Goal: Find contact information: Find contact information

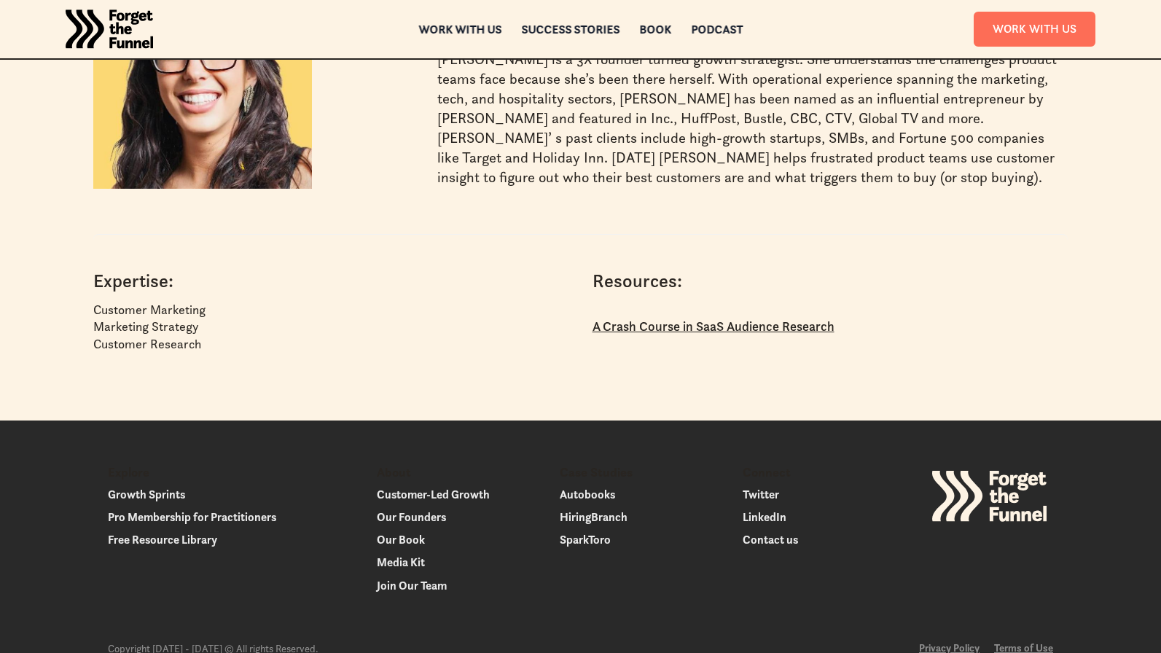
scroll to position [125, 0]
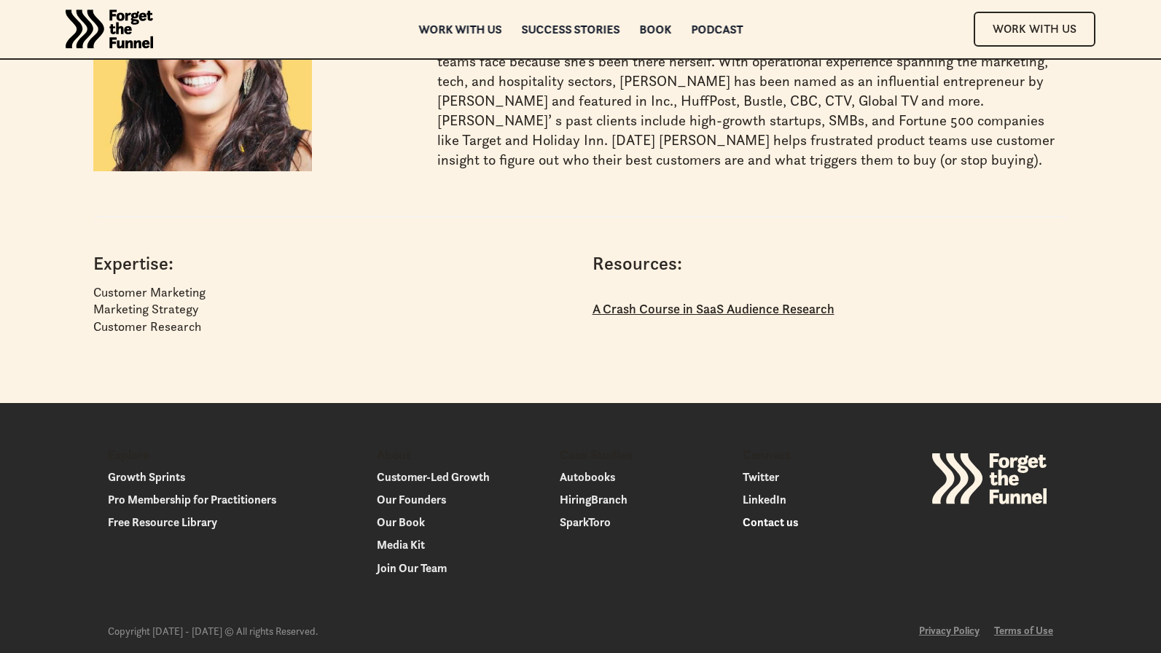
click at [786, 530] on link "Contact us" at bounding box center [827, 522] width 171 height 20
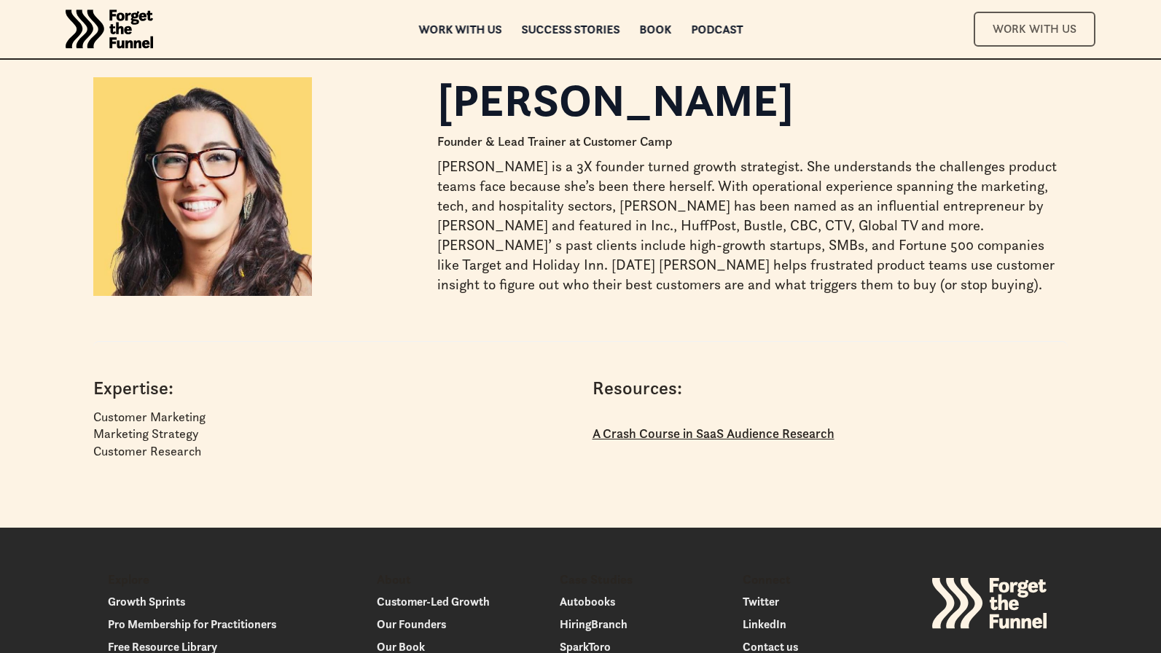
click at [1002, 25] on link "Work With Us" at bounding box center [1034, 29] width 122 height 34
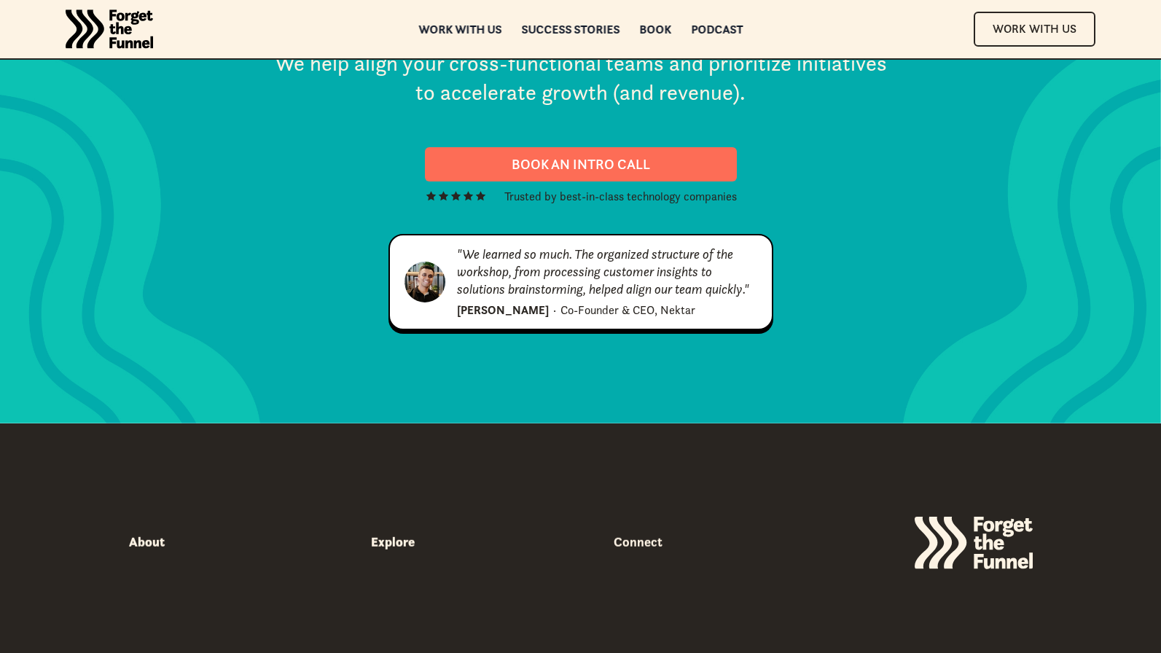
scroll to position [7490, 0]
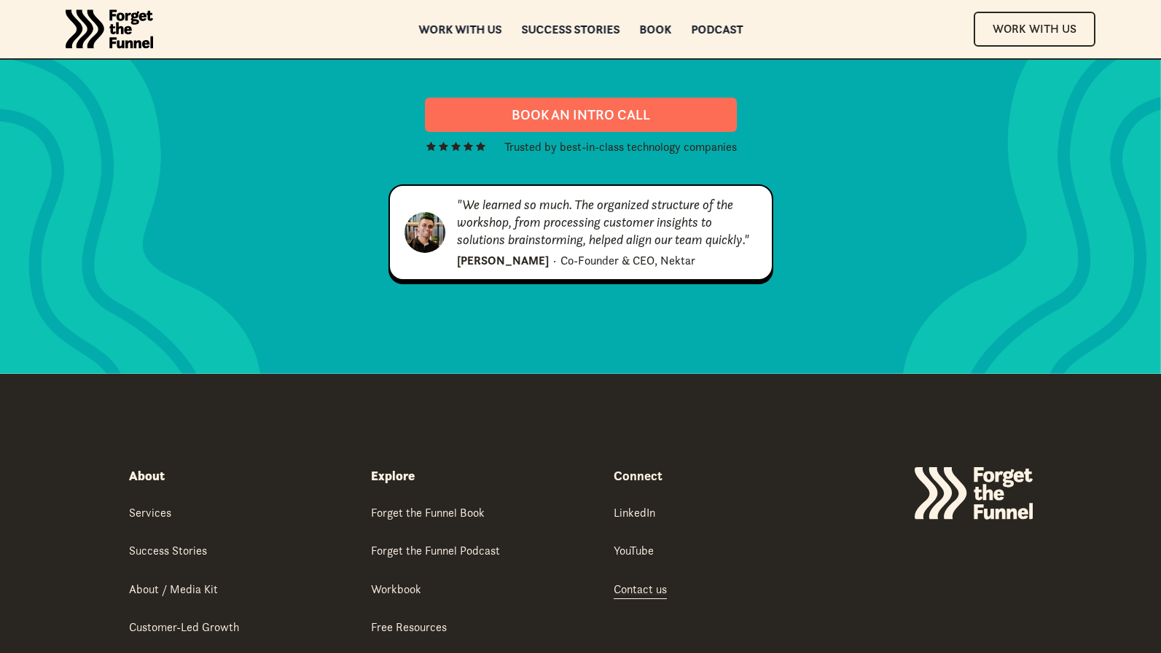
click at [637, 581] on div "Contact us" at bounding box center [639, 589] width 53 height 16
